Goal: Navigation & Orientation: Find specific page/section

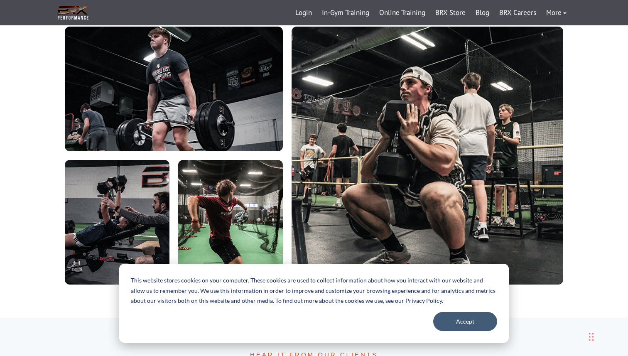
scroll to position [1885, 0]
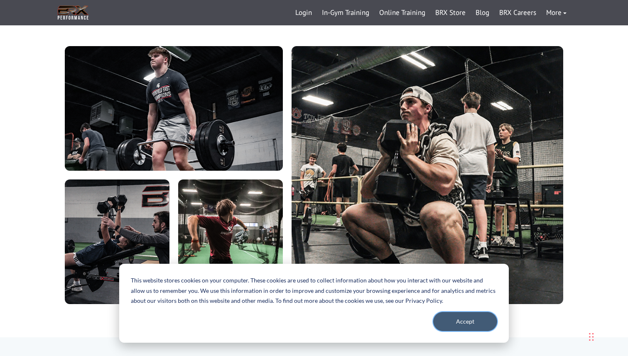
click at [473, 322] on button "Accept" at bounding box center [465, 321] width 64 height 19
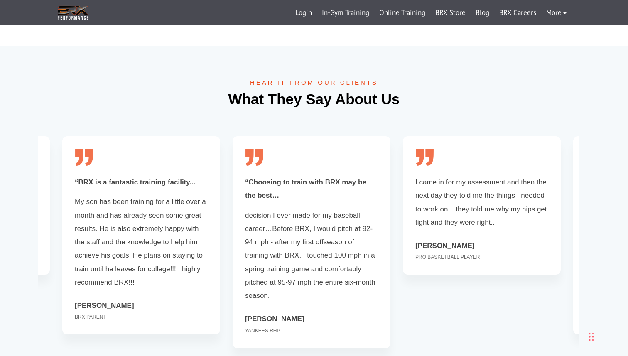
scroll to position [2185, 0]
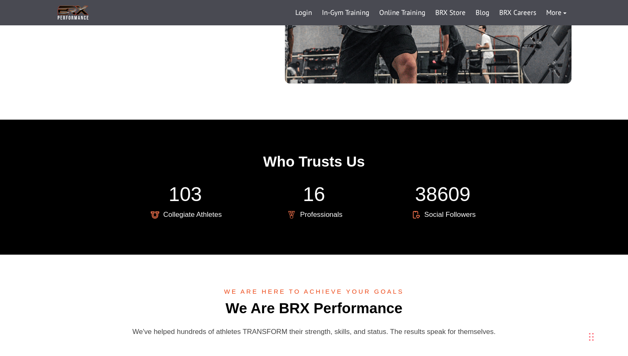
scroll to position [1692, 0]
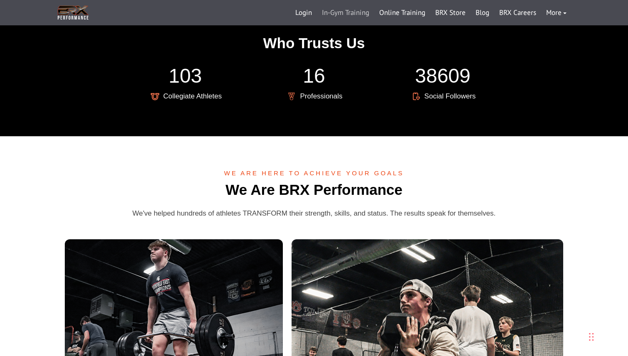
click at [348, 13] on link "In-Gym Training" at bounding box center [345, 13] width 57 height 20
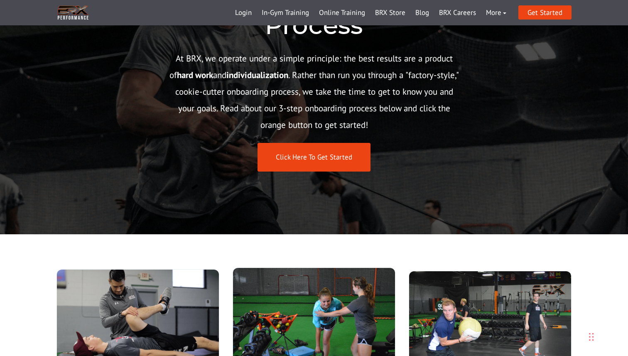
scroll to position [92, 0]
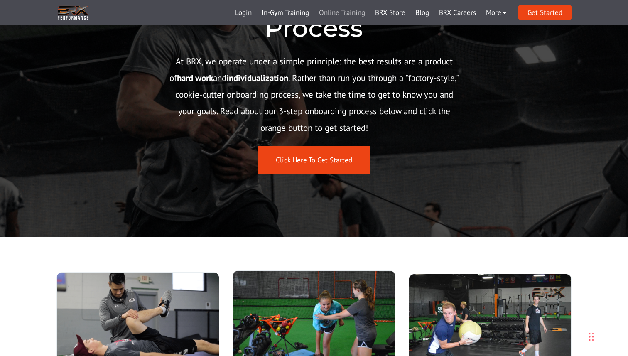
click at [338, 21] on link "Online Training" at bounding box center [342, 13] width 56 height 20
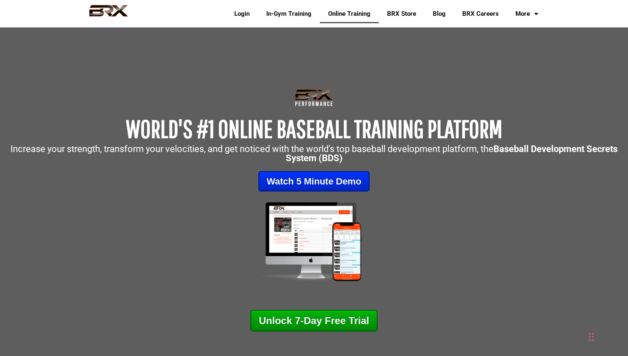
click at [93, 21] on img at bounding box center [108, 14] width 54 height 18
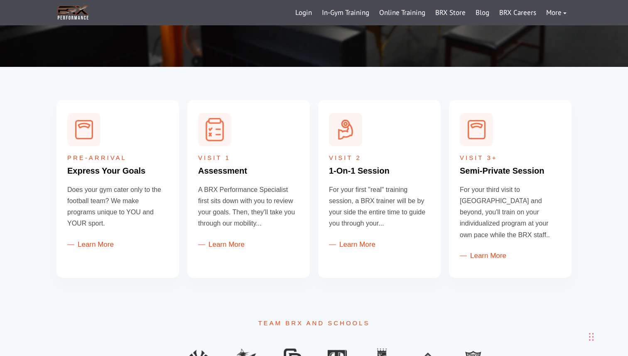
scroll to position [274, 0]
